Goal: Navigation & Orientation: Find specific page/section

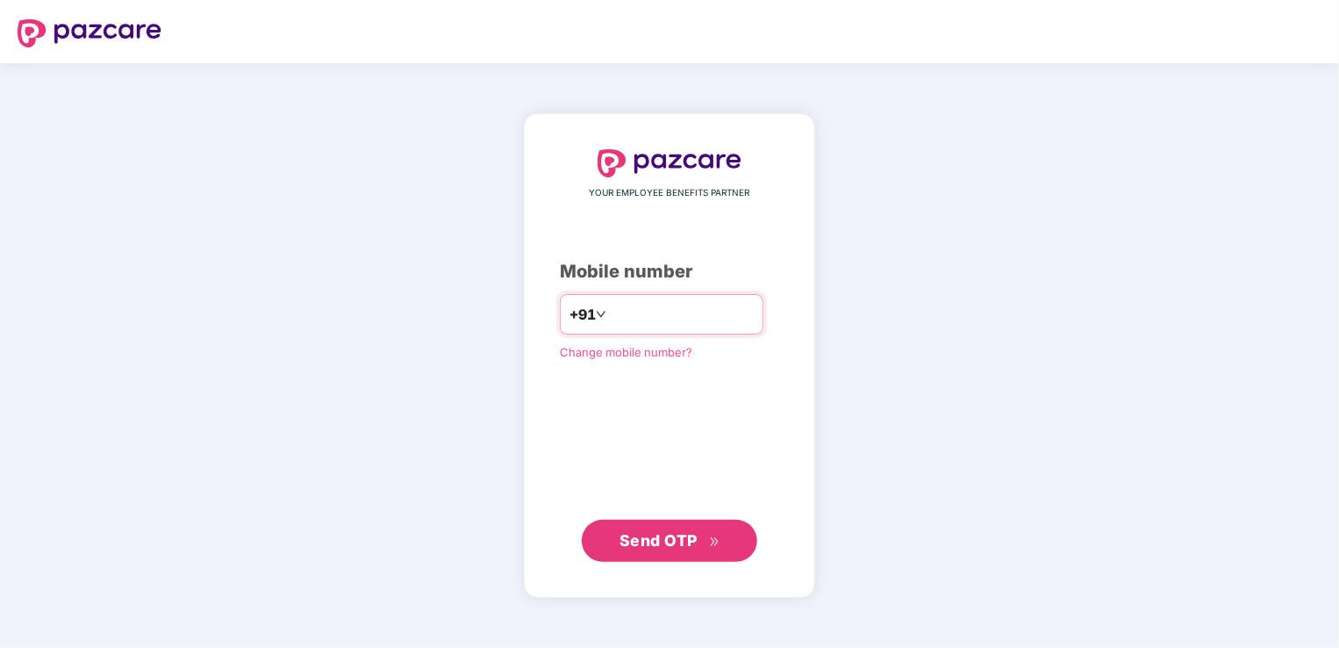
click at [649, 318] on input "number" at bounding box center [682, 314] width 144 height 28
type input "**********"
click at [663, 531] on span "Send OTP" at bounding box center [659, 539] width 78 height 18
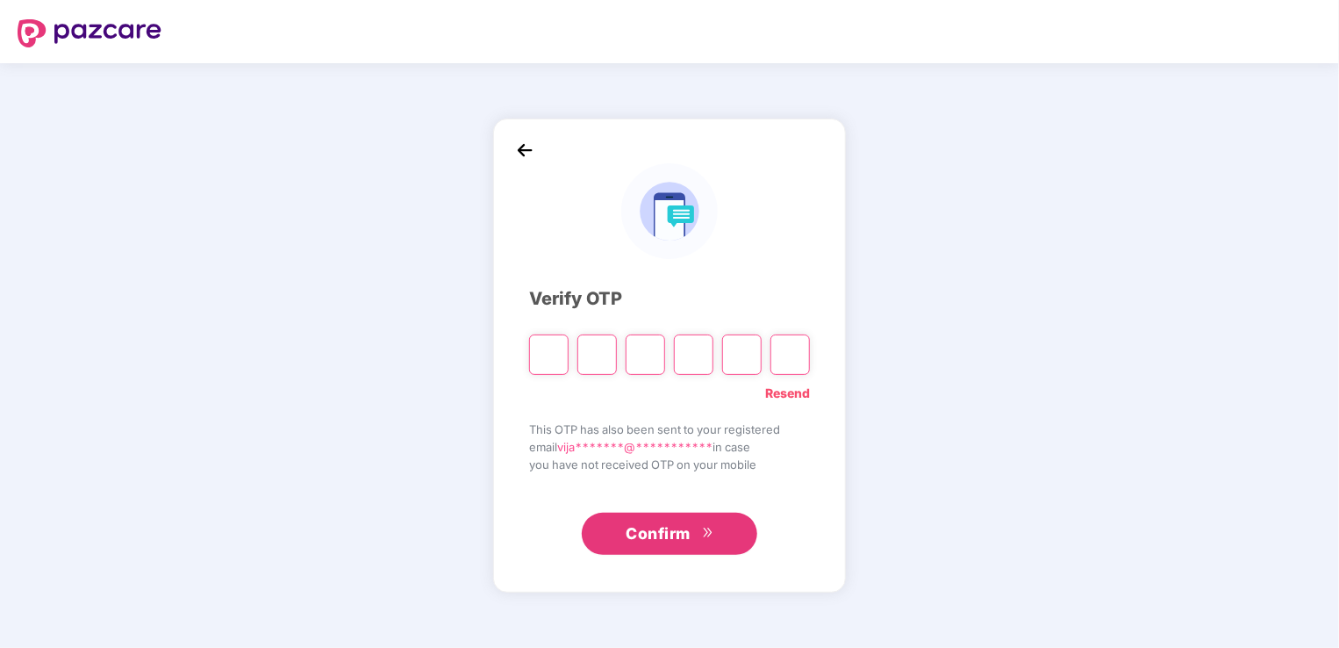
type input "*"
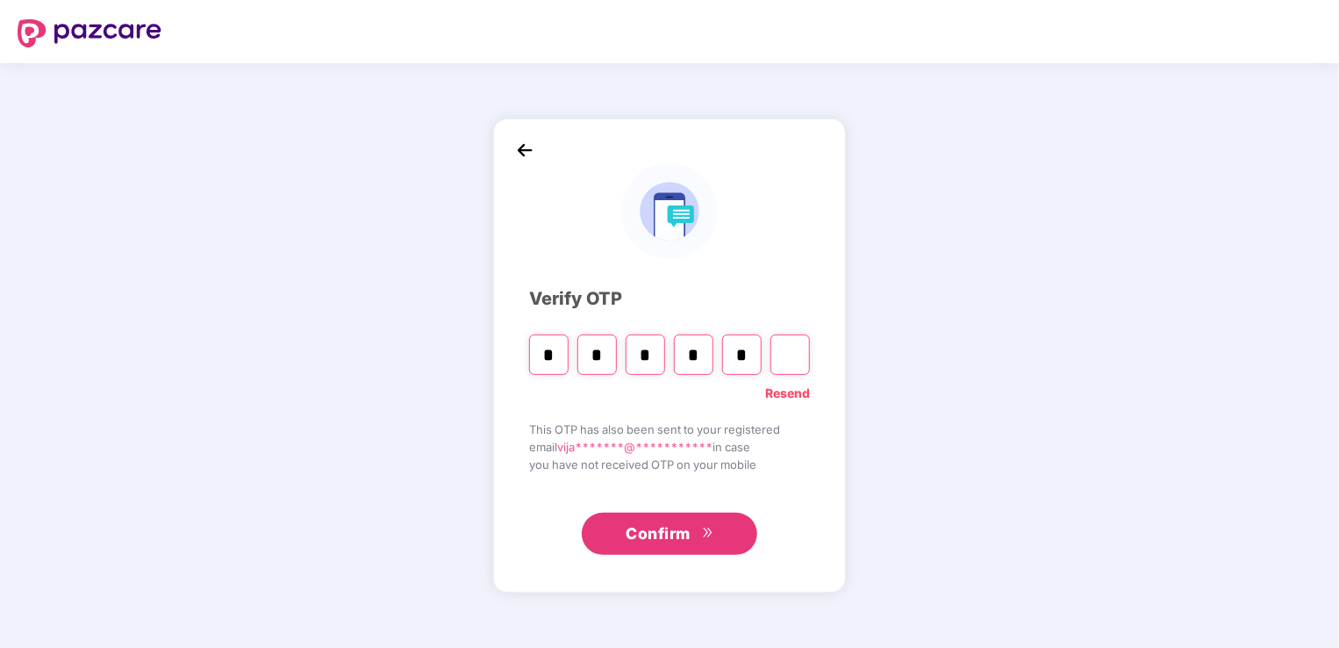
type input "*"
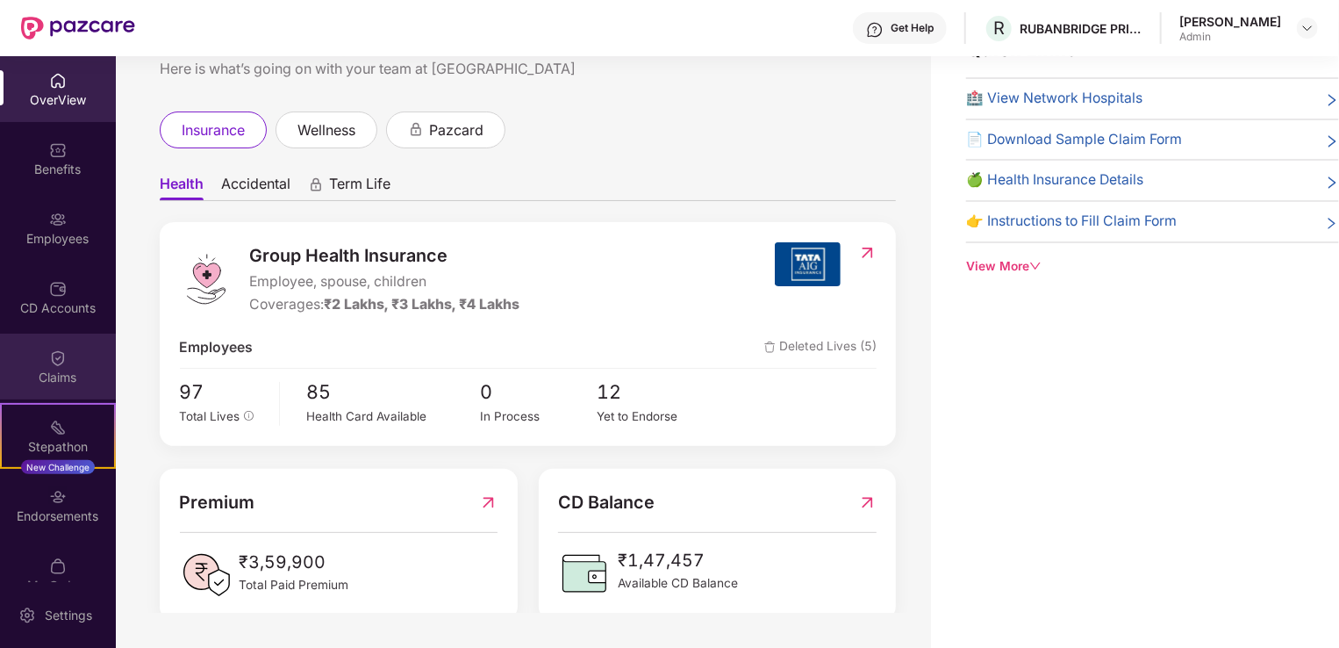
click at [56, 360] on img at bounding box center [58, 358] width 18 height 18
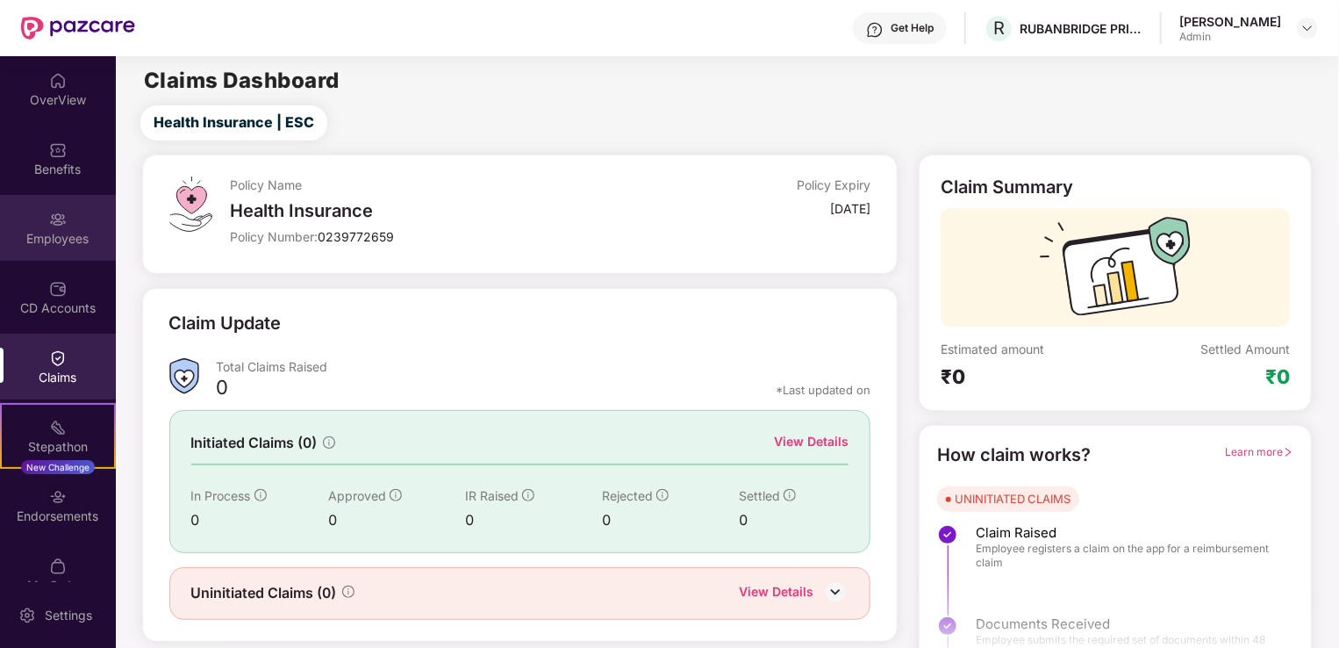
click at [49, 230] on div "Employees" at bounding box center [58, 239] width 116 height 18
